Goal: Information Seeking & Learning: Learn about a topic

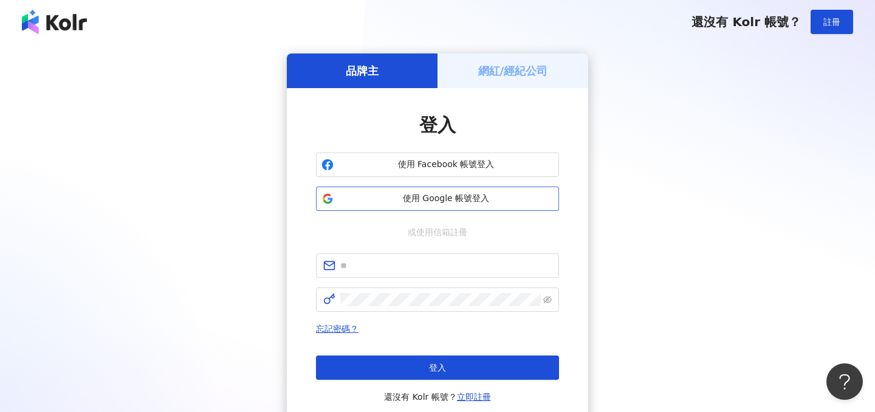
click at [382, 194] on span "使用 Google 帳號登入" at bounding box center [445, 199] width 215 height 12
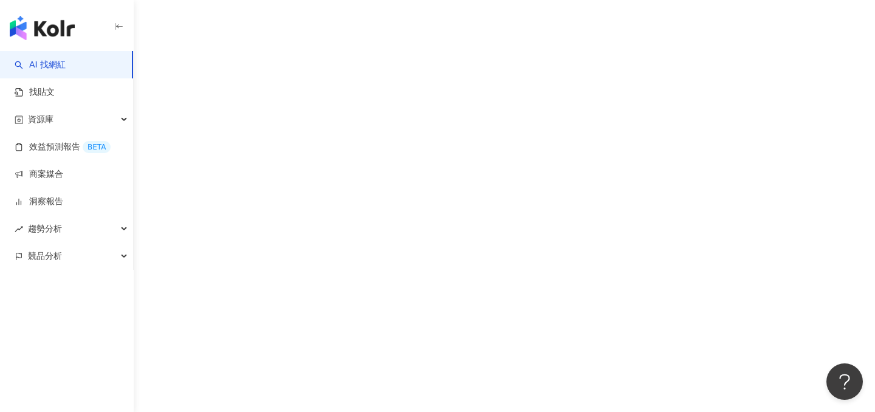
click at [66, 64] on link "AI 找網紅" at bounding box center [40, 65] width 51 height 12
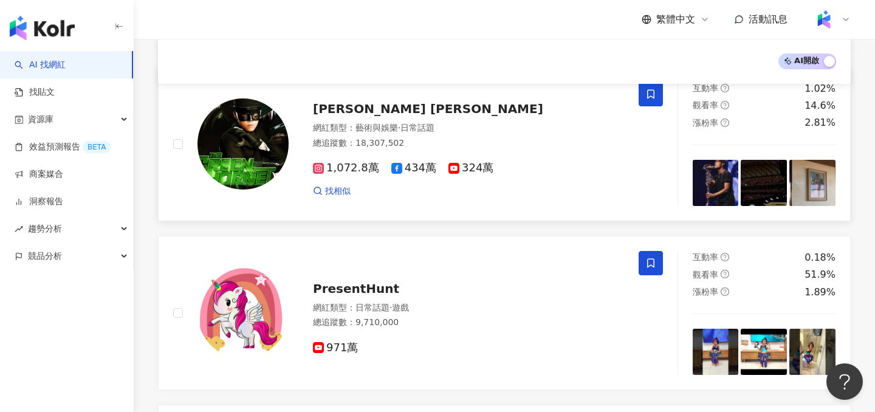
scroll to position [277, 0]
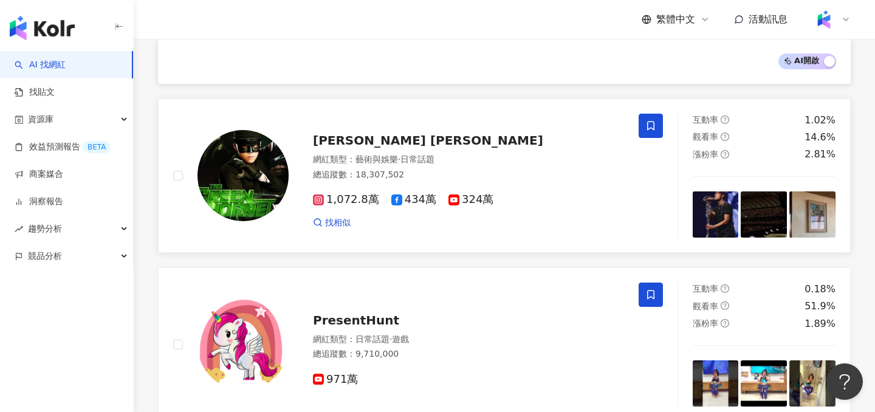
click at [246, 196] on img at bounding box center [242, 175] width 91 height 91
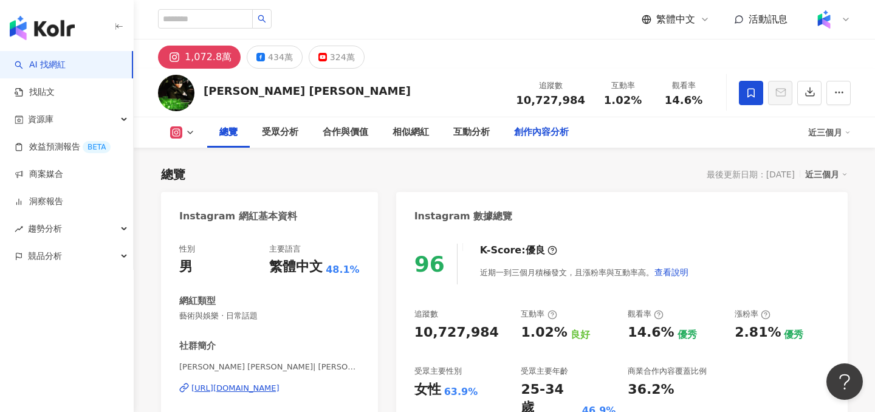
click at [546, 140] on div "創作內容分析" at bounding box center [541, 132] width 79 height 30
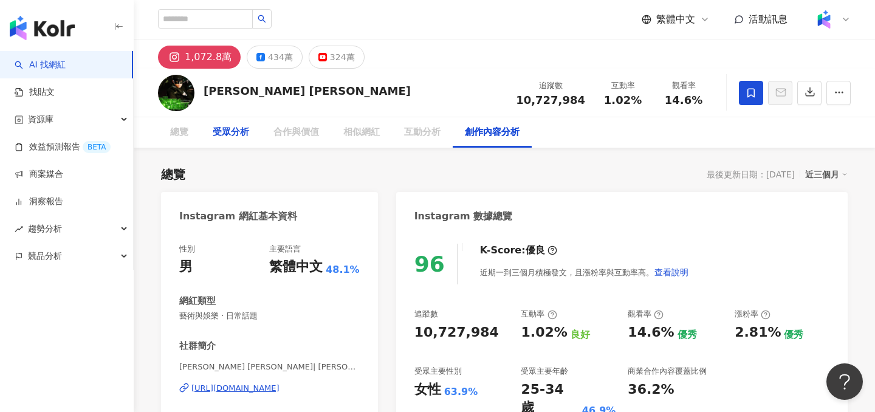
click at [233, 132] on div "受眾分析" at bounding box center [231, 132] width 36 height 15
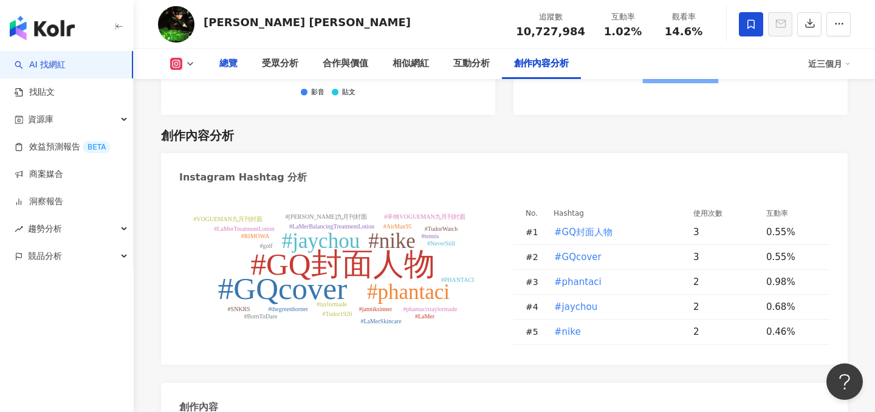
click at [230, 64] on div "總覽" at bounding box center [228, 64] width 18 height 15
